Goal: Task Accomplishment & Management: Complete application form

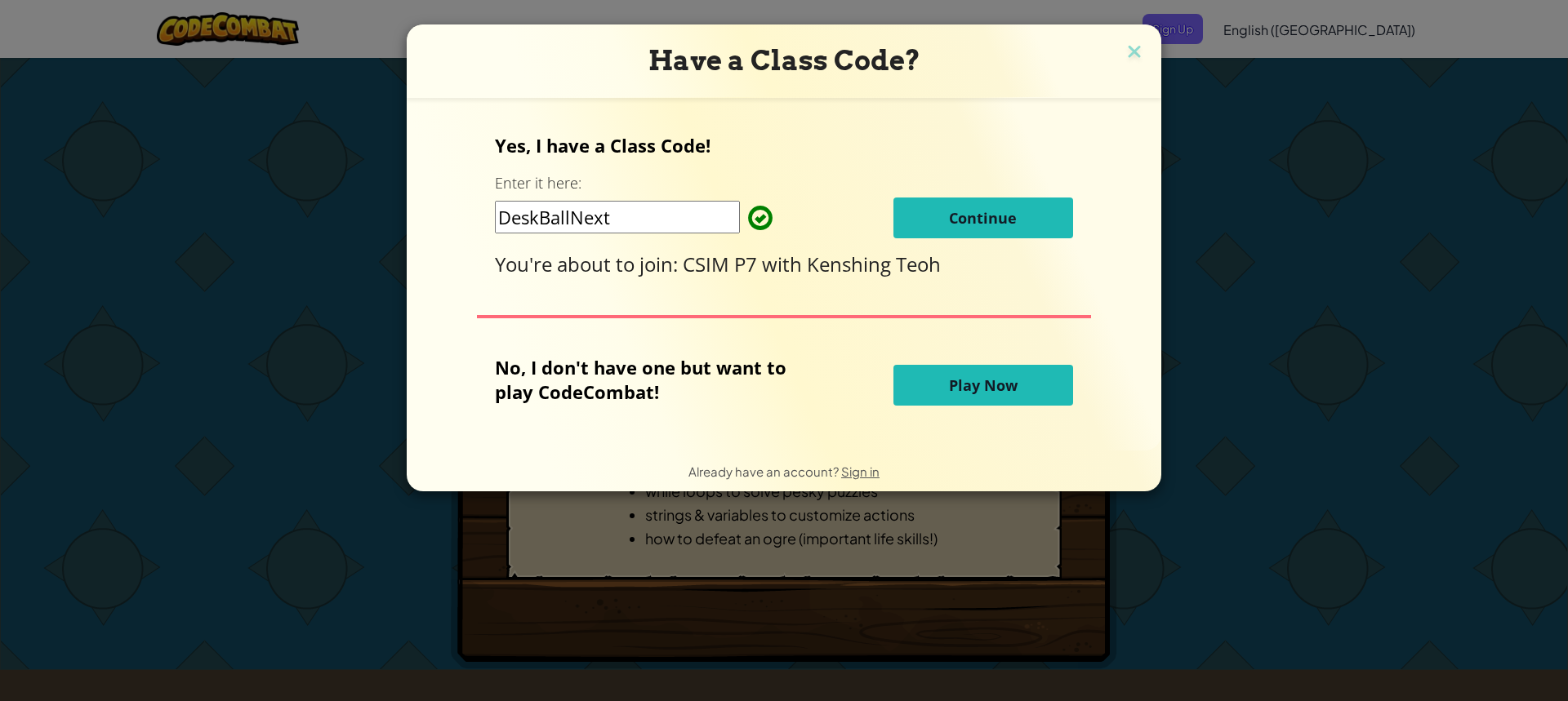
click at [1017, 210] on button "Continue" at bounding box center [983, 217] width 180 height 41
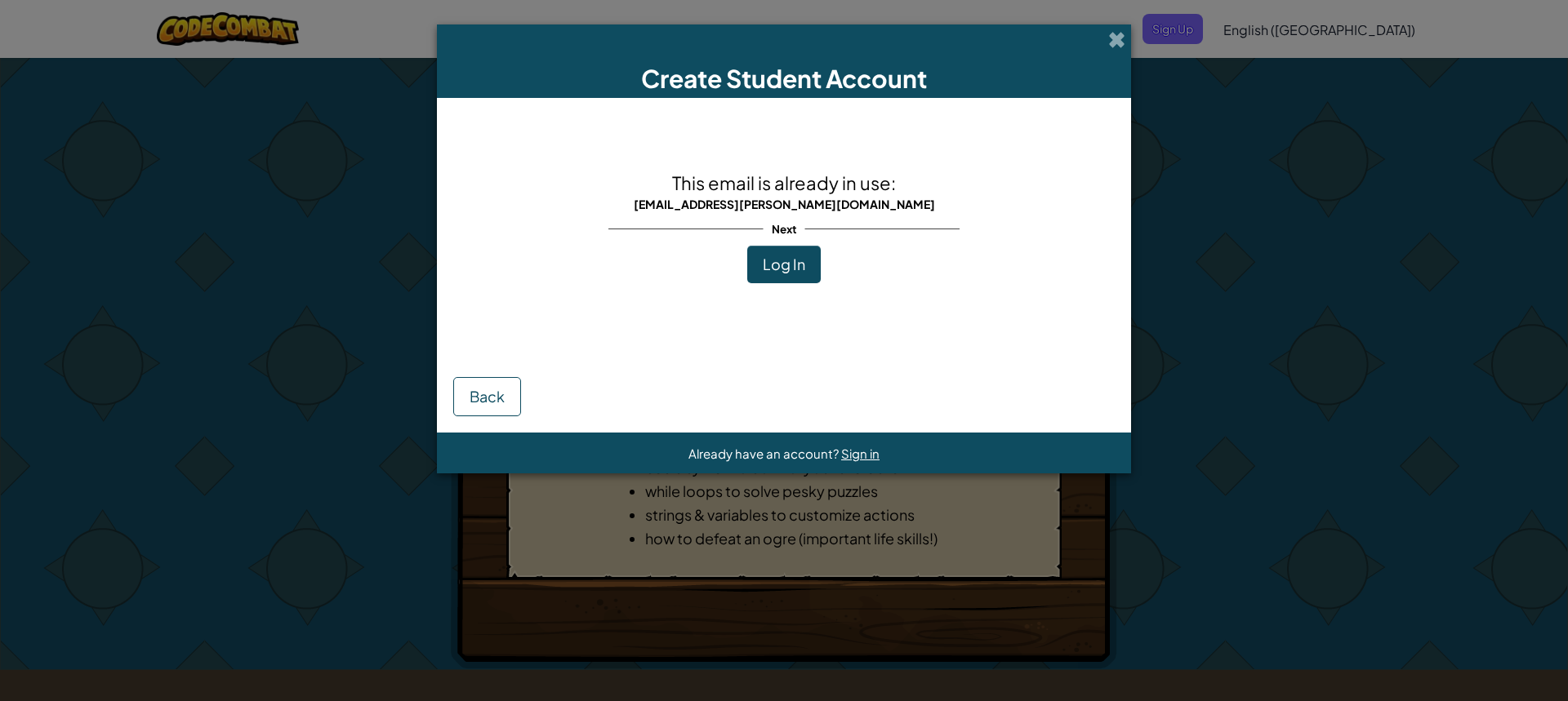
click at [779, 265] on span "Log In" at bounding box center [784, 264] width 43 height 19
